Goal: Entertainment & Leisure: Browse casually

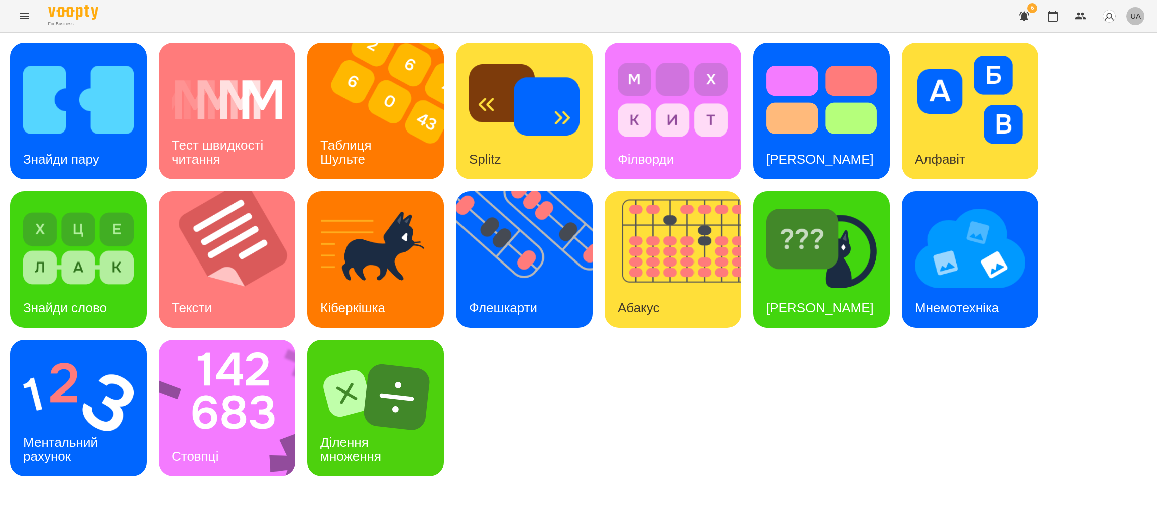
click at [1133, 18] on span "UA" at bounding box center [1135, 16] width 11 height 11
click at [1118, 76] on div "Русский" at bounding box center [1116, 75] width 51 height 18
click at [24, 11] on icon "Menu" at bounding box center [24, 16] width 12 height 12
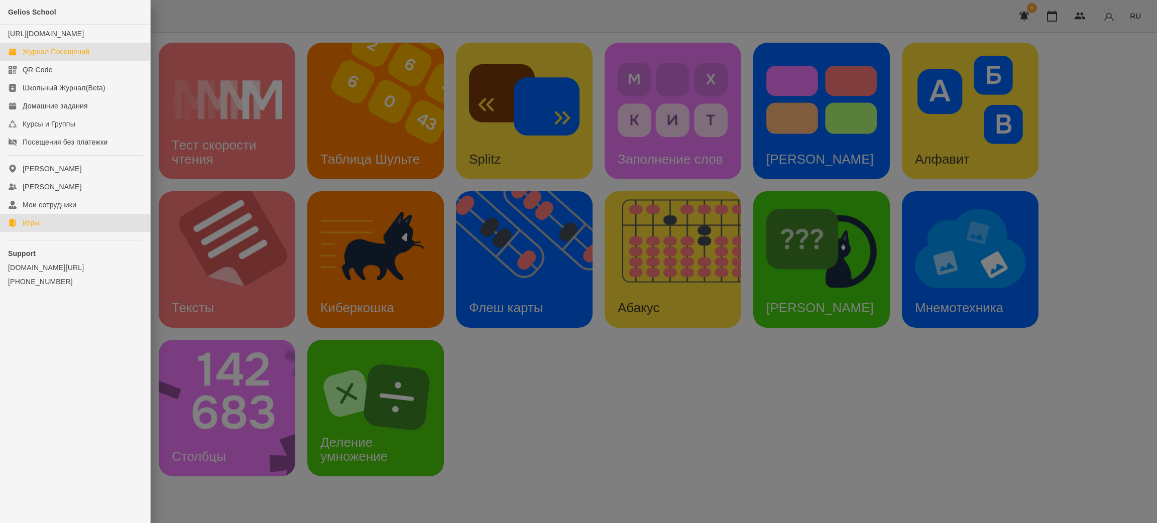
click at [49, 57] on div "Журнал Посещений" at bounding box center [56, 52] width 67 height 10
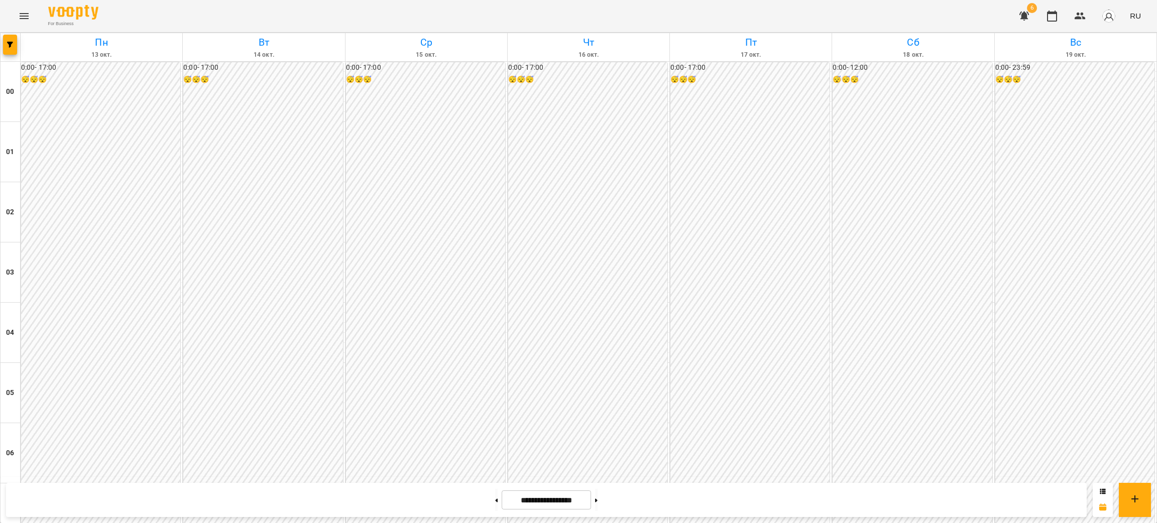
click at [23, 13] on icon "Menu" at bounding box center [24, 16] width 12 height 12
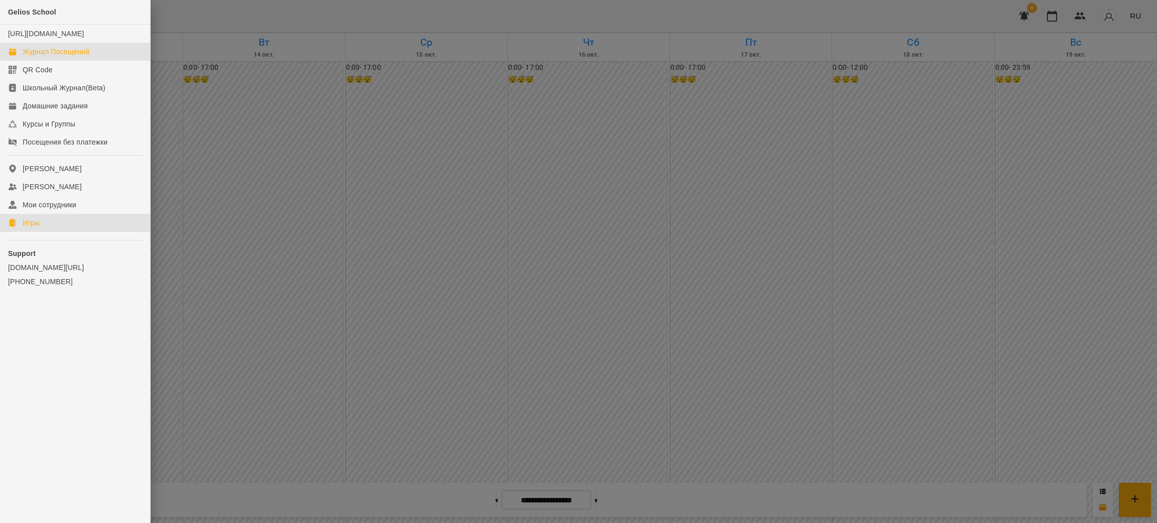
click at [25, 228] on div "Игры" at bounding box center [31, 223] width 17 height 10
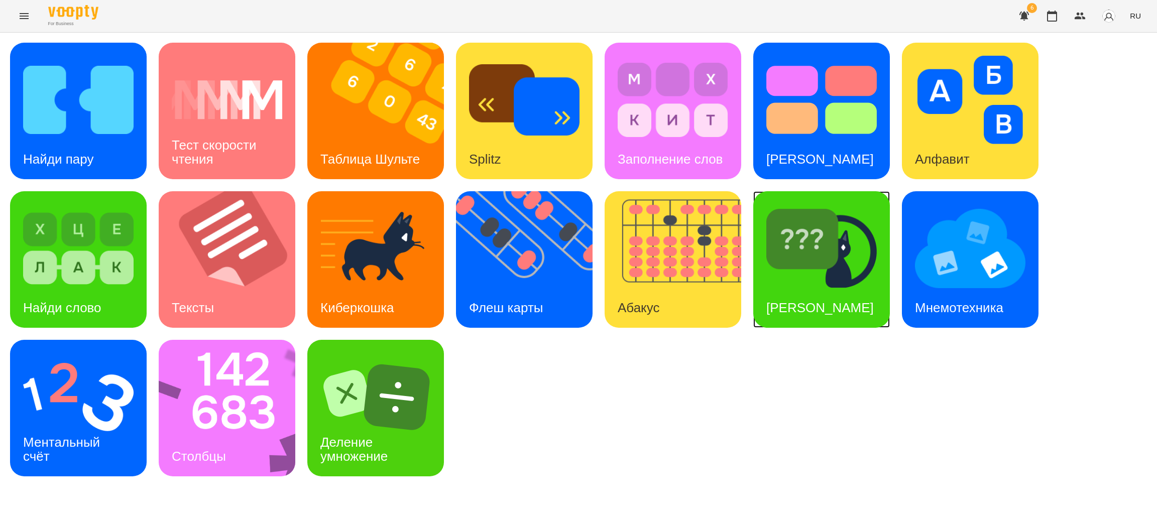
click at [810, 268] on img at bounding box center [821, 248] width 110 height 88
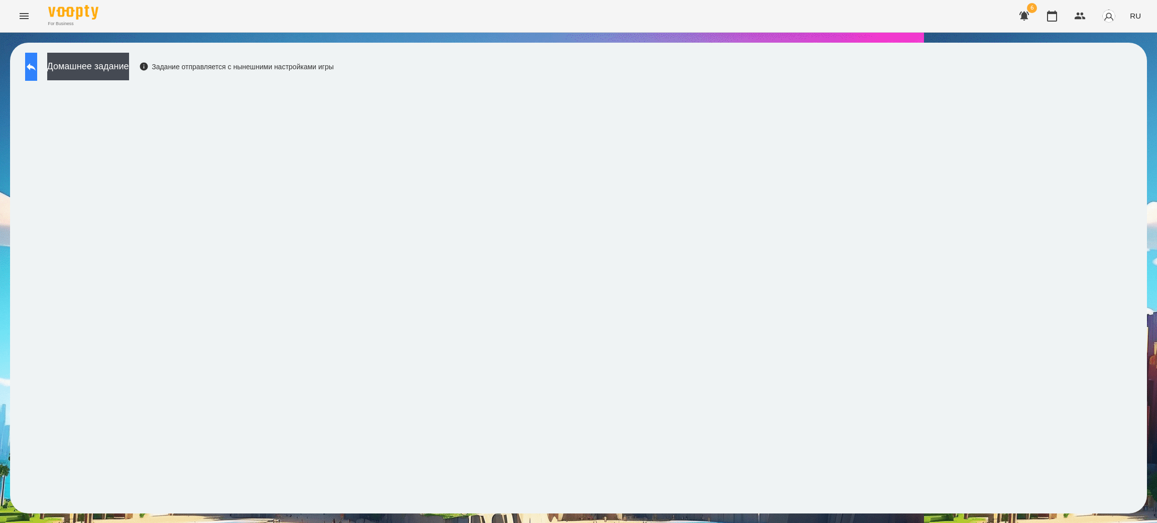
click at [37, 63] on icon at bounding box center [31, 67] width 12 height 12
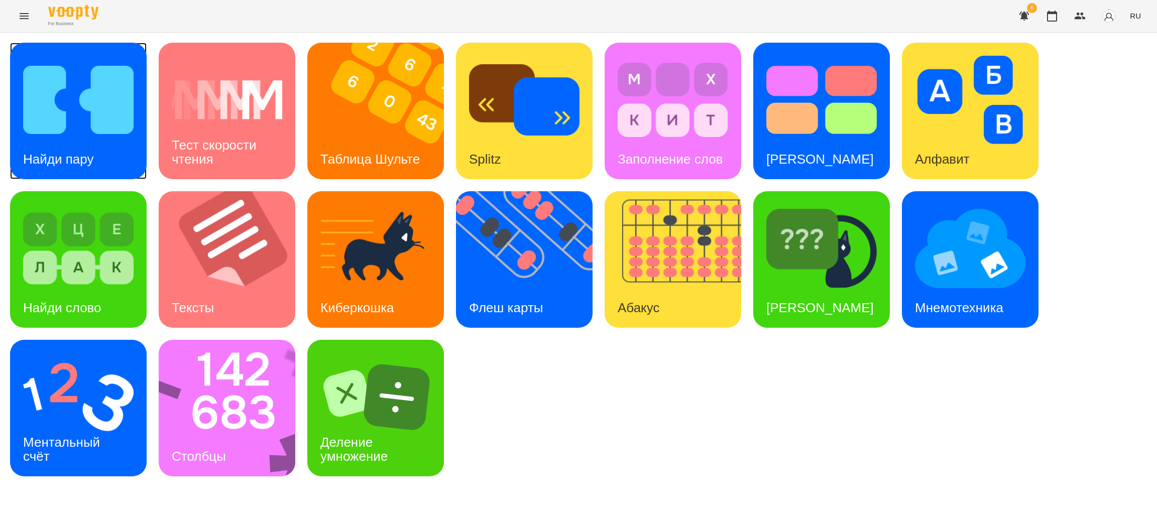
click at [73, 101] on img at bounding box center [78, 100] width 110 height 88
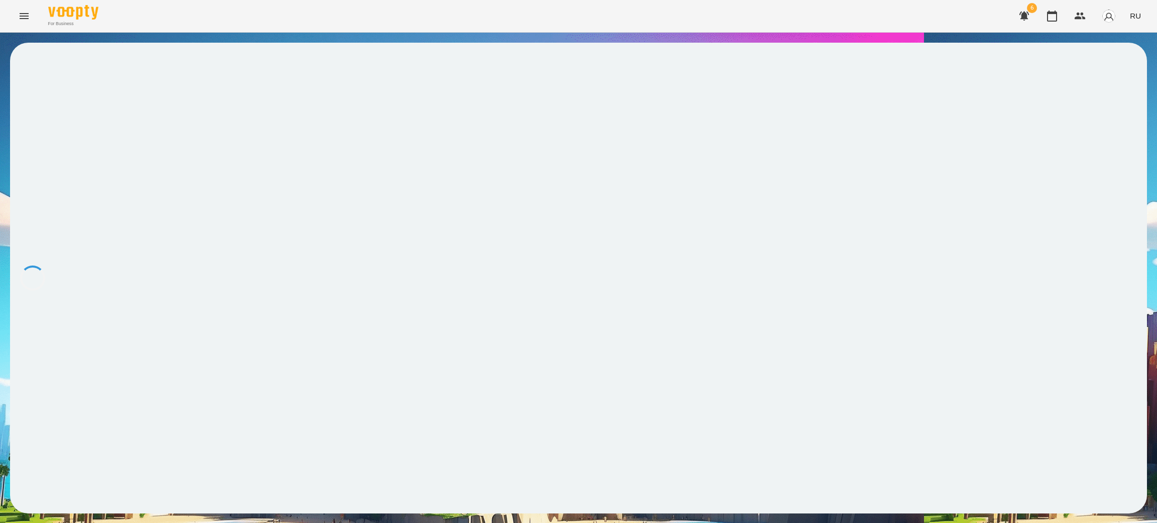
click at [17, 18] on button "Menu" at bounding box center [24, 16] width 24 height 24
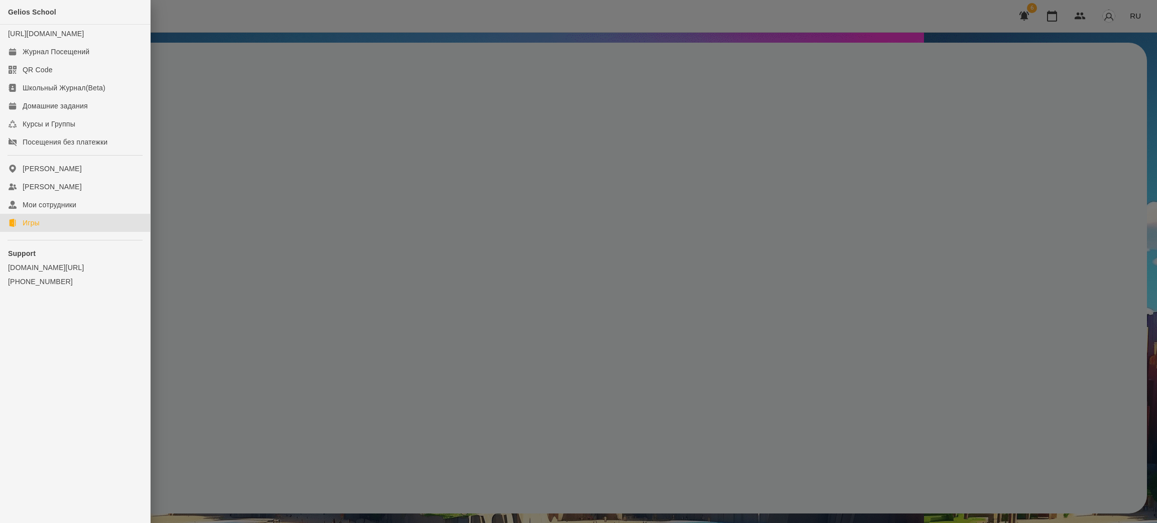
click at [29, 228] on div "Игры" at bounding box center [31, 223] width 17 height 10
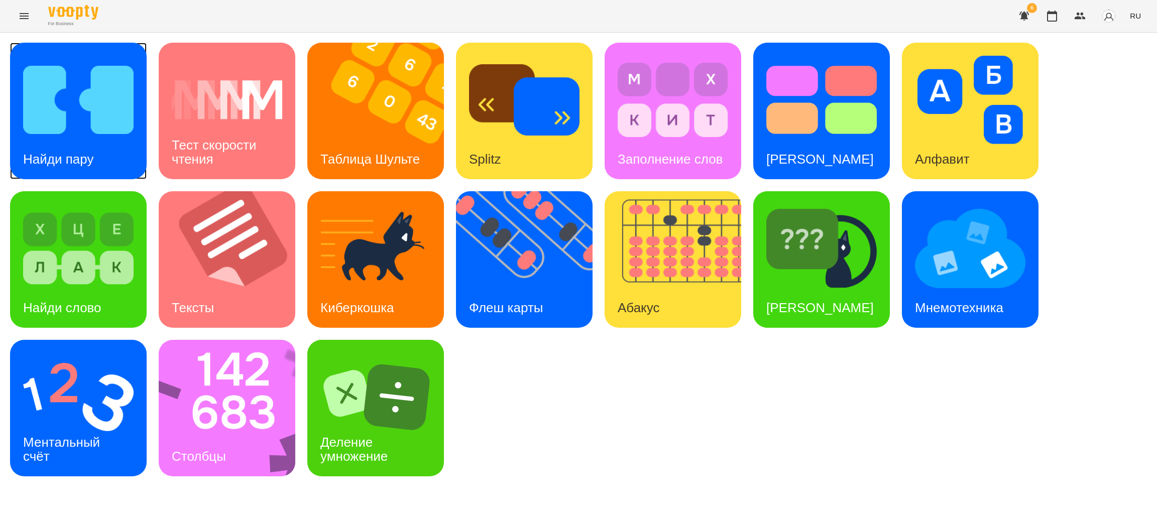
click at [88, 141] on div "Найди пару" at bounding box center [58, 160] width 96 height 40
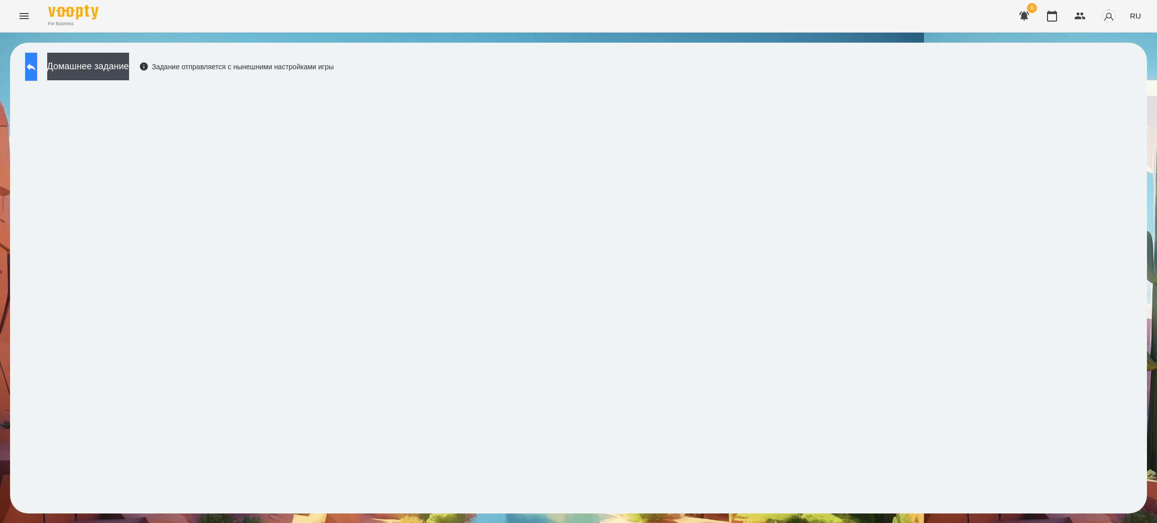
click at [37, 68] on icon at bounding box center [31, 67] width 12 height 12
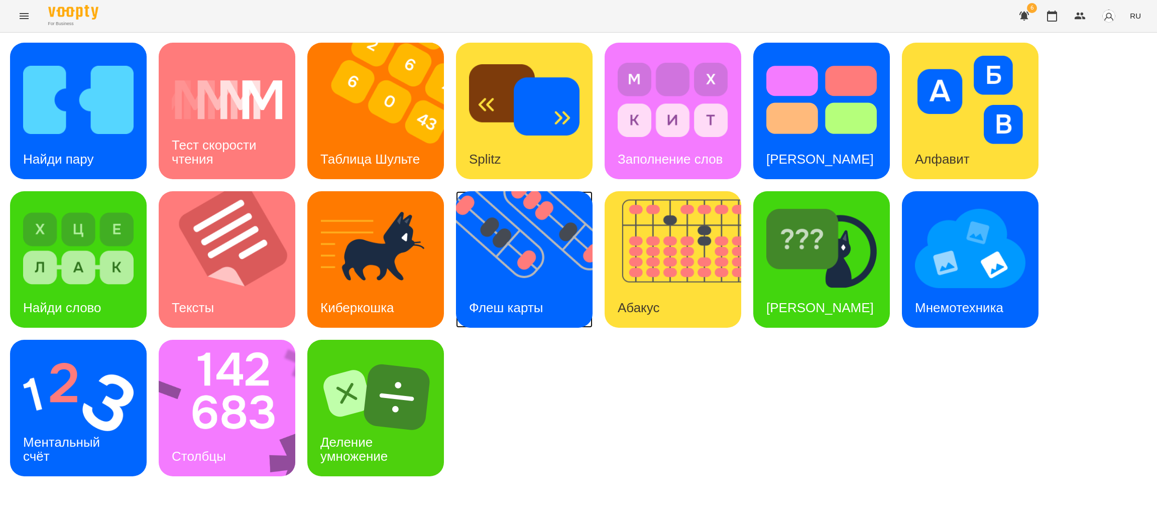
click at [496, 280] on img at bounding box center [530, 259] width 149 height 137
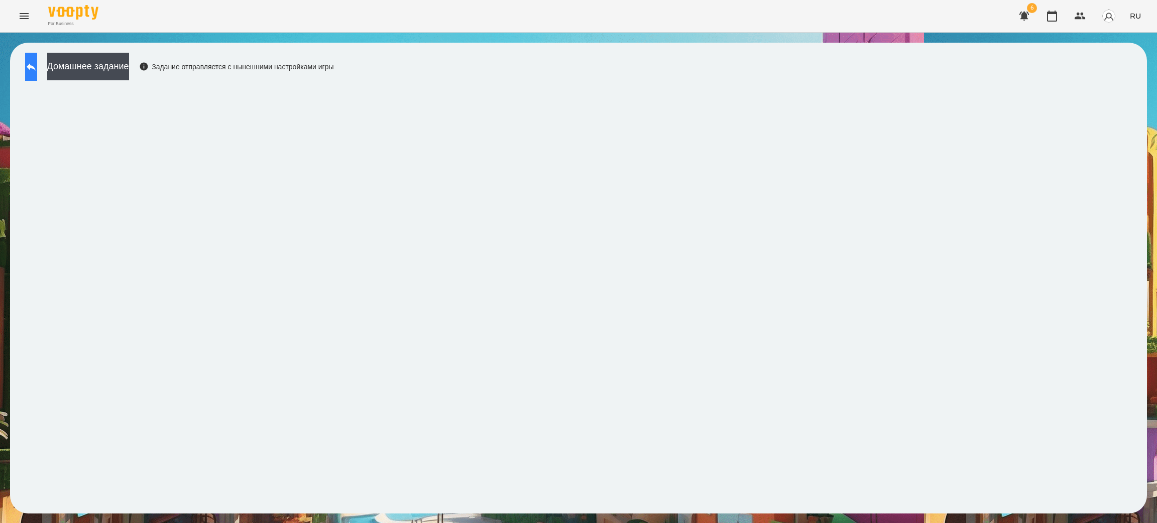
click at [37, 70] on icon at bounding box center [31, 67] width 12 height 12
